Goal: Find specific page/section: Find specific page/section

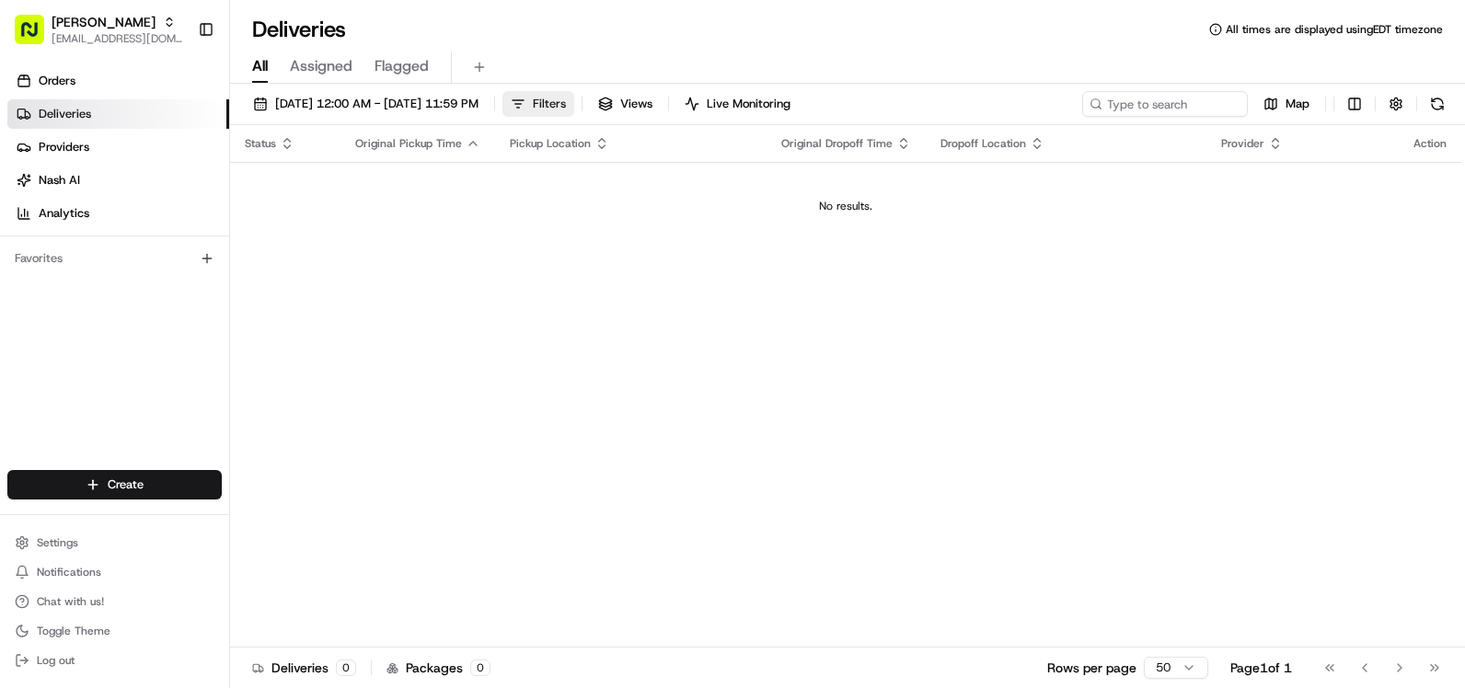
click at [574, 104] on button "Filters" at bounding box center [538, 104] width 72 height 26
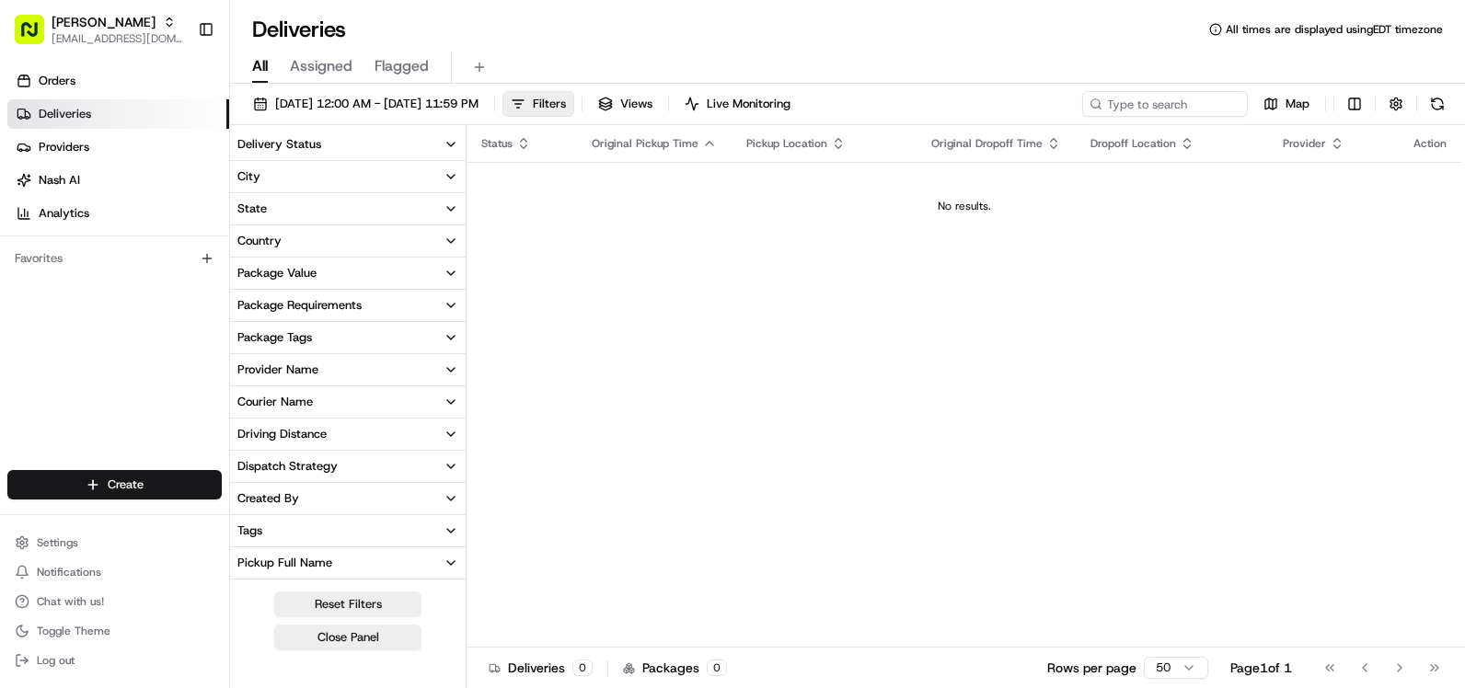
click at [429, 249] on button "Country" at bounding box center [348, 240] width 236 height 31
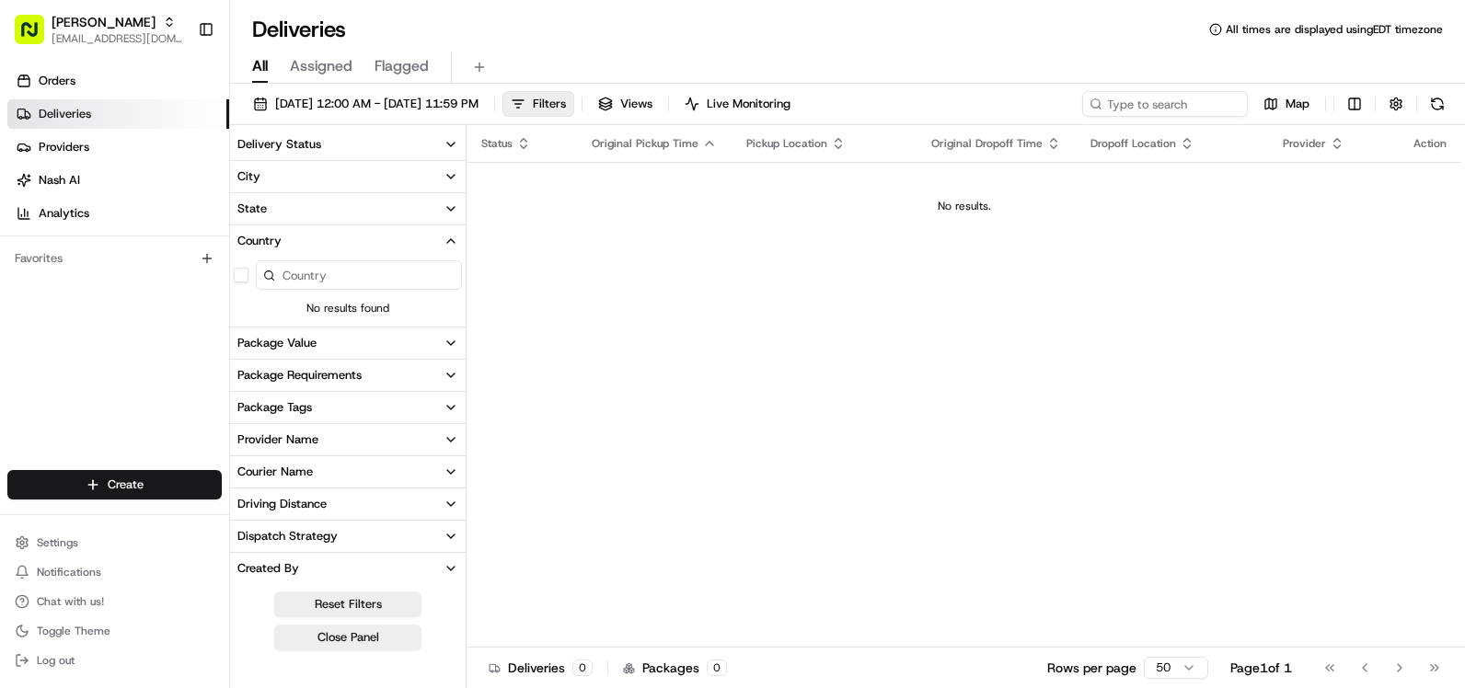
click at [443, 238] on button "Country" at bounding box center [348, 240] width 236 height 31
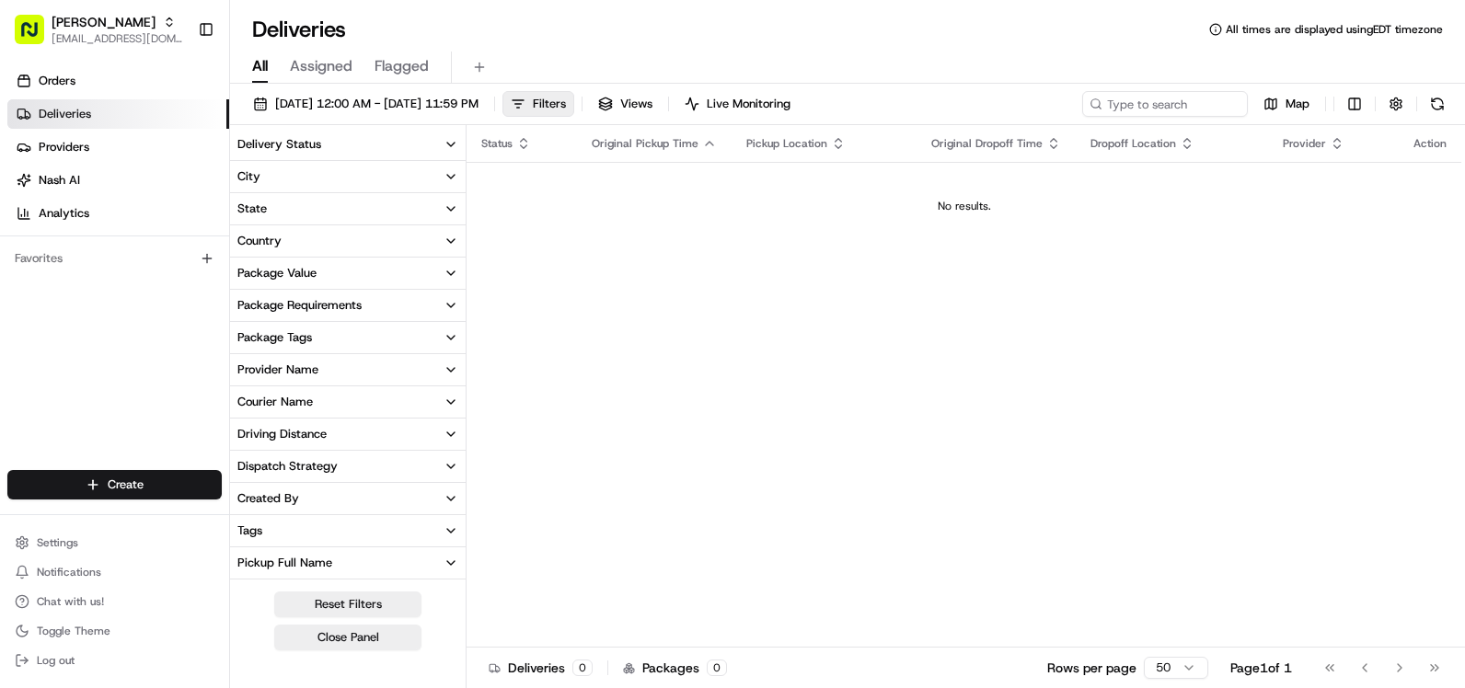
click at [441, 179] on button "City" at bounding box center [348, 176] width 236 height 31
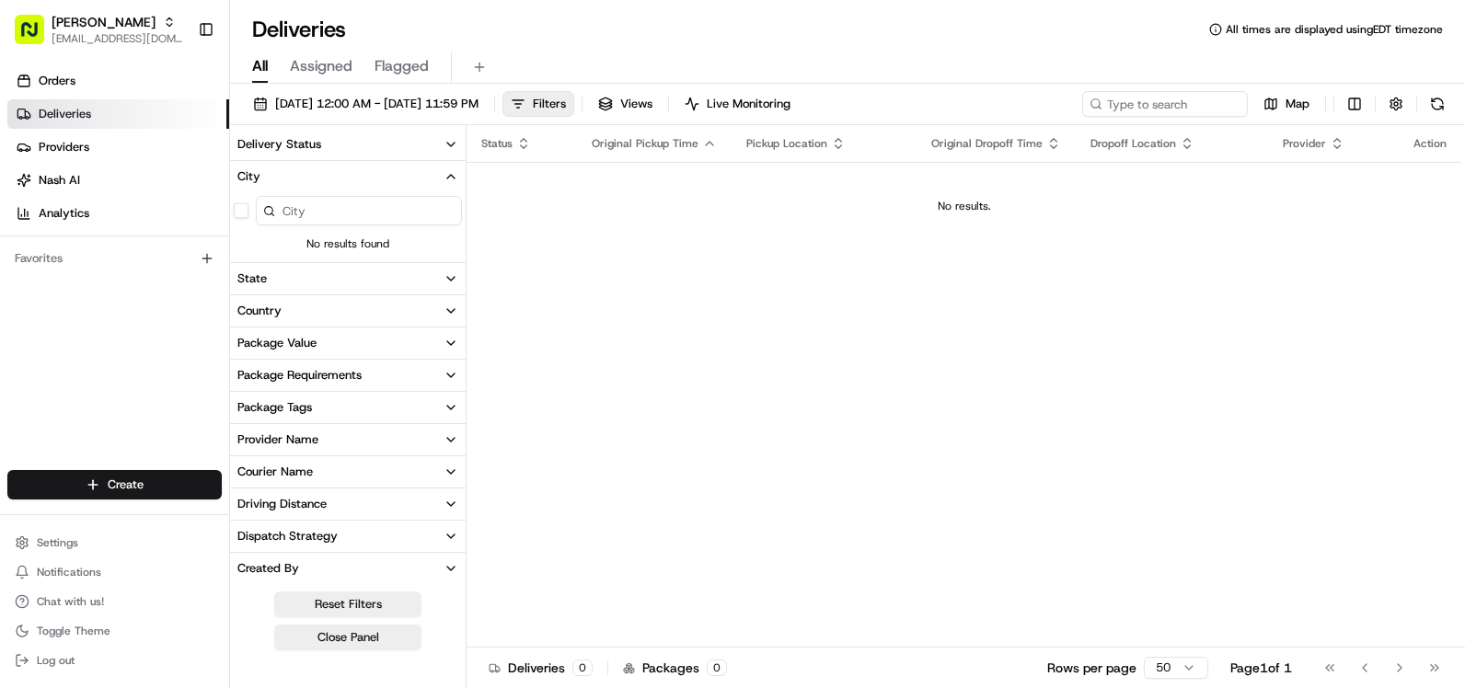
click at [408, 216] on input at bounding box center [359, 210] width 206 height 29
type input "[GEOGRAPHIC_DATA]"
click at [245, 213] on button "button" at bounding box center [241, 210] width 15 height 15
